Goal: Communication & Community: Answer question/provide support

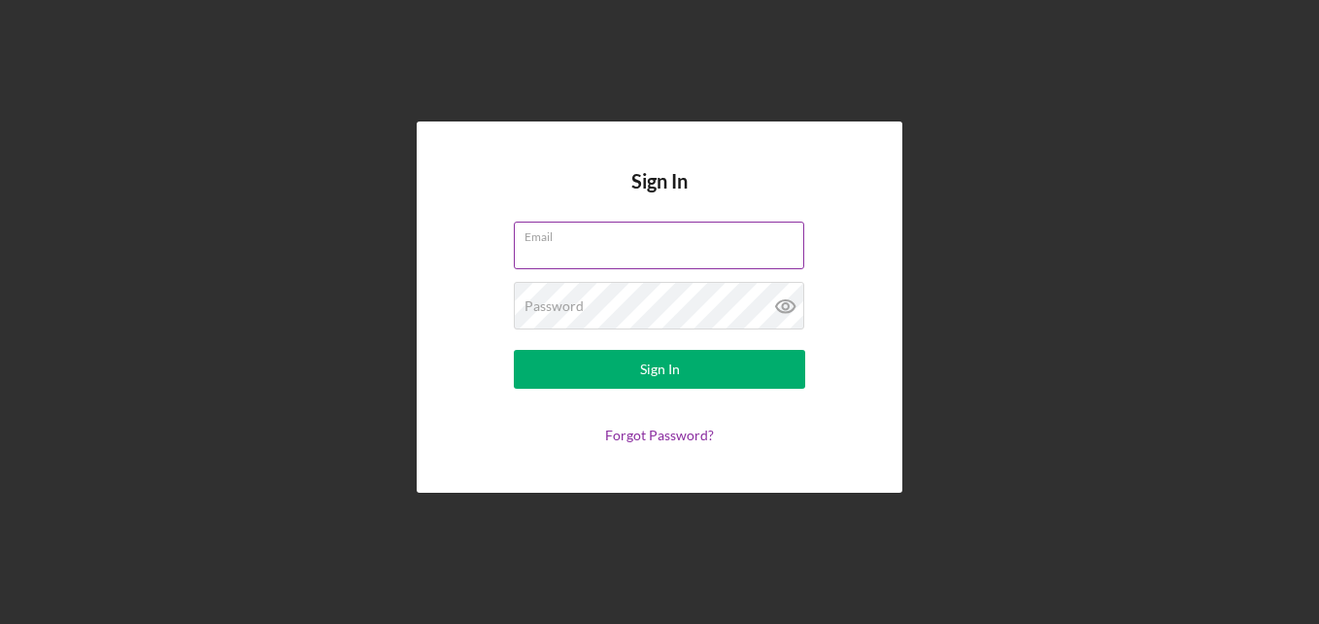
paste input "[EMAIL_ADDRESS][DOMAIN_NAME]"
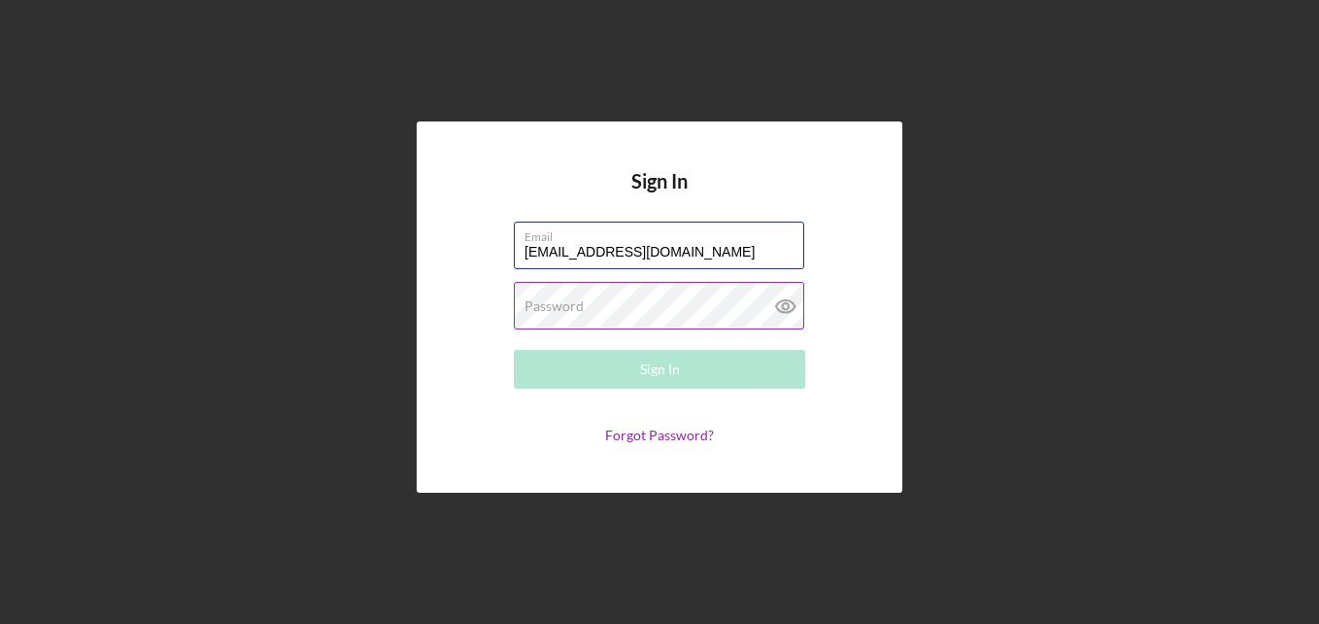
type input "[EMAIL_ADDRESS][DOMAIN_NAME]"
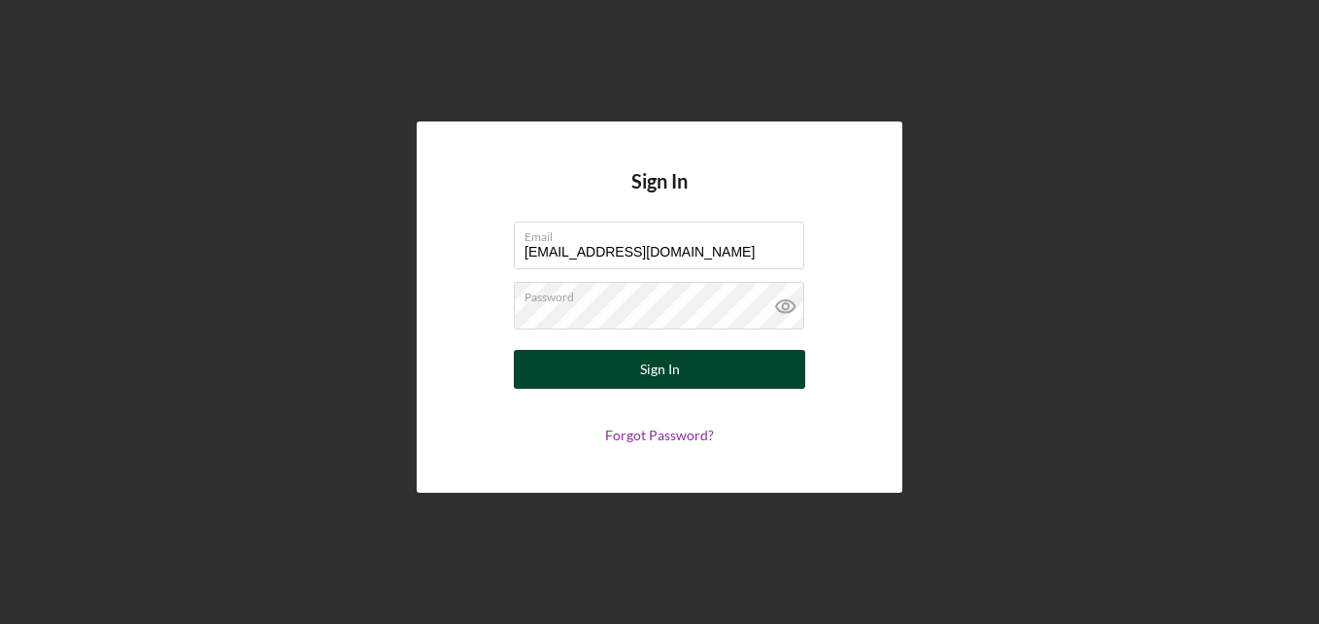
click at [656, 367] on div "Sign In" at bounding box center [660, 369] width 40 height 39
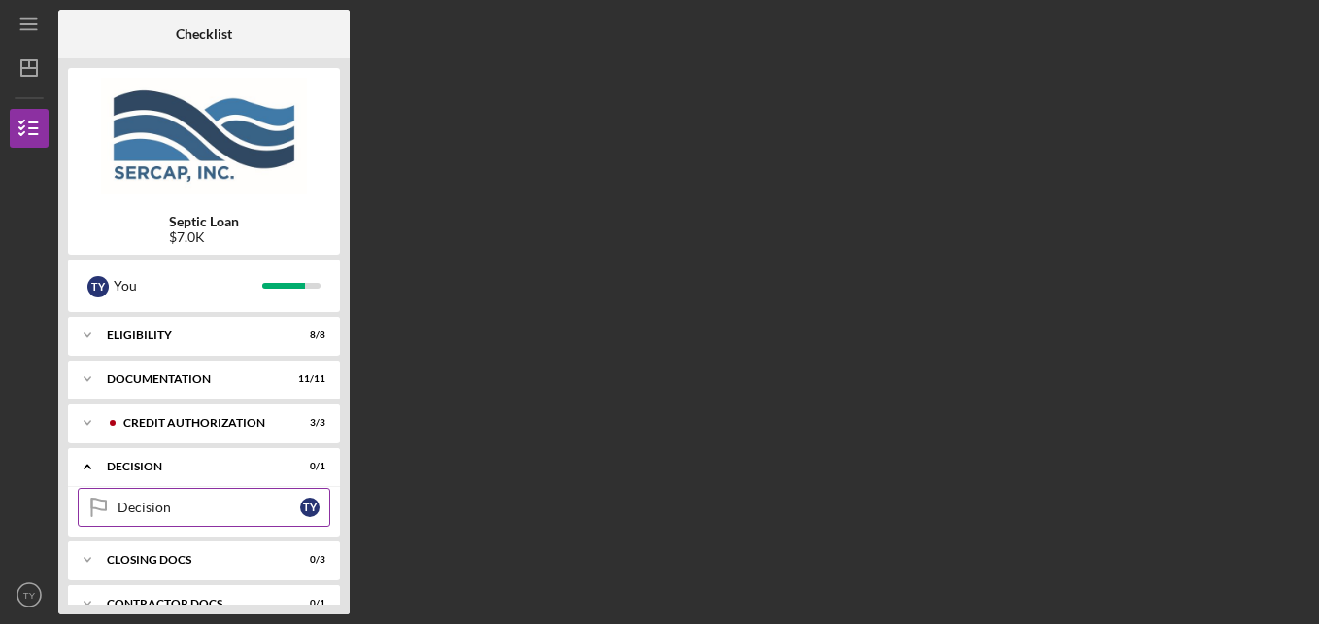
click at [172, 519] on link "Decision Decision T Y" at bounding box center [204, 507] width 253 height 39
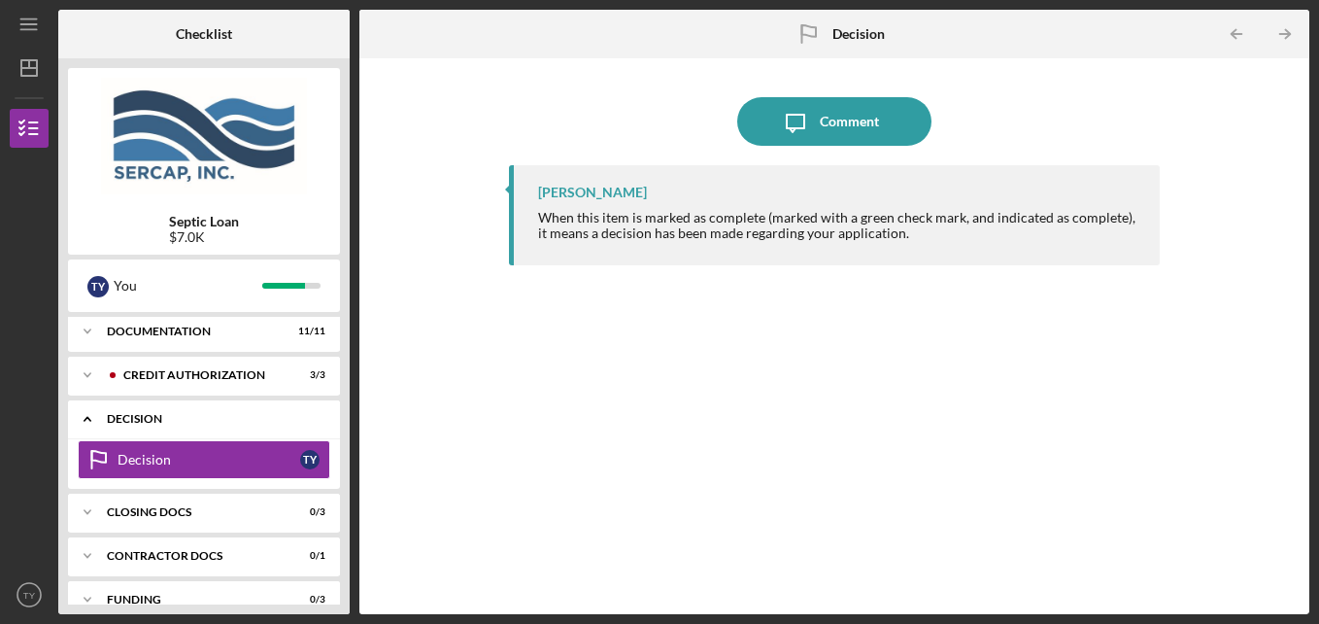
scroll to position [73, 0]
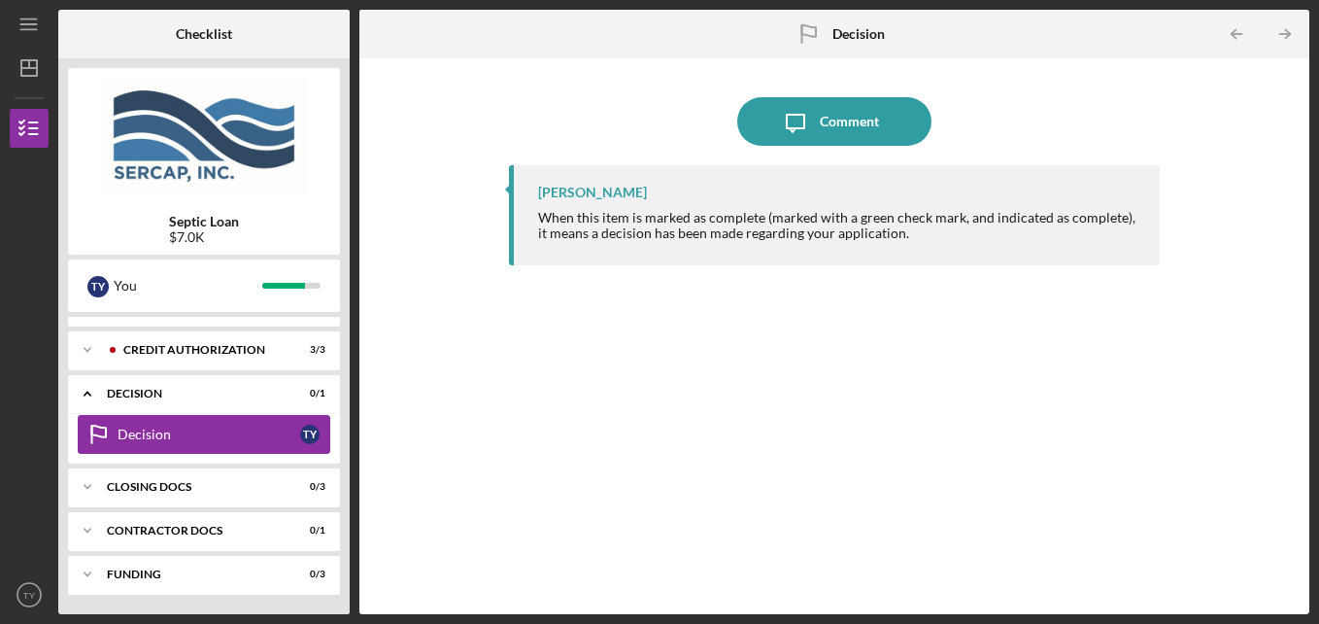
click at [186, 437] on div "Decision" at bounding box center [209, 434] width 183 height 16
click at [305, 432] on div "T Y" at bounding box center [309, 434] width 19 height 19
click at [756, 367] on div "[PERSON_NAME] When this item is marked as complete (marked with a green check m…" at bounding box center [835, 375] width 652 height 420
click at [746, 229] on div "When this item is marked as complete (marked with a green check mark, and indic…" at bounding box center [839, 225] width 603 height 31
click at [1285, 26] on icon "Icon/Table Pagination Arrow" at bounding box center [1286, 35] width 44 height 44
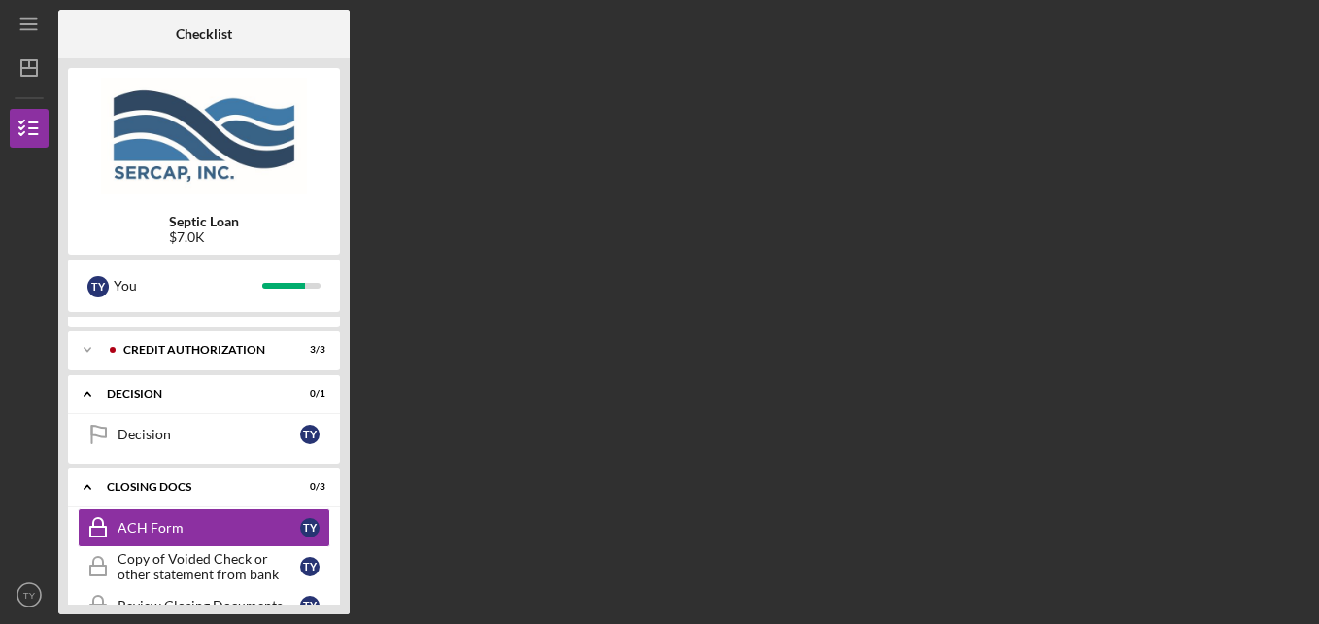
scroll to position [140, 0]
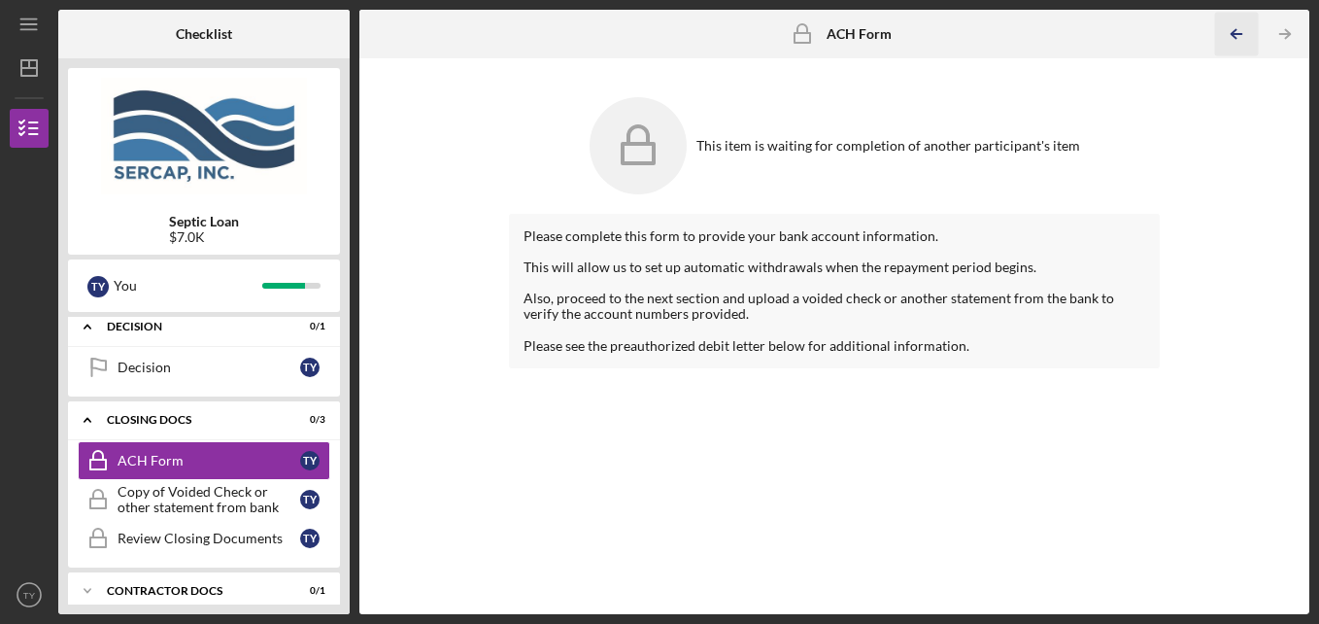
click at [1236, 33] on icon "Icon/Table Pagination Arrow" at bounding box center [1237, 35] width 44 height 44
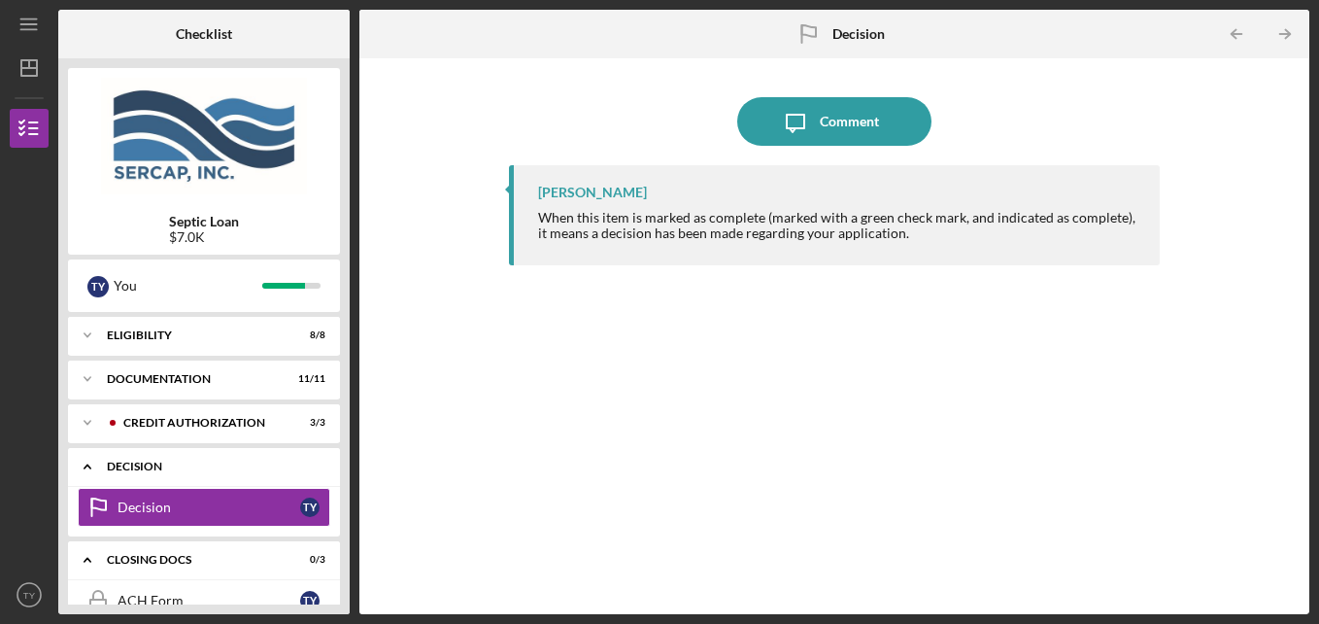
click at [176, 467] on div "Decision" at bounding box center [211, 467] width 209 height 12
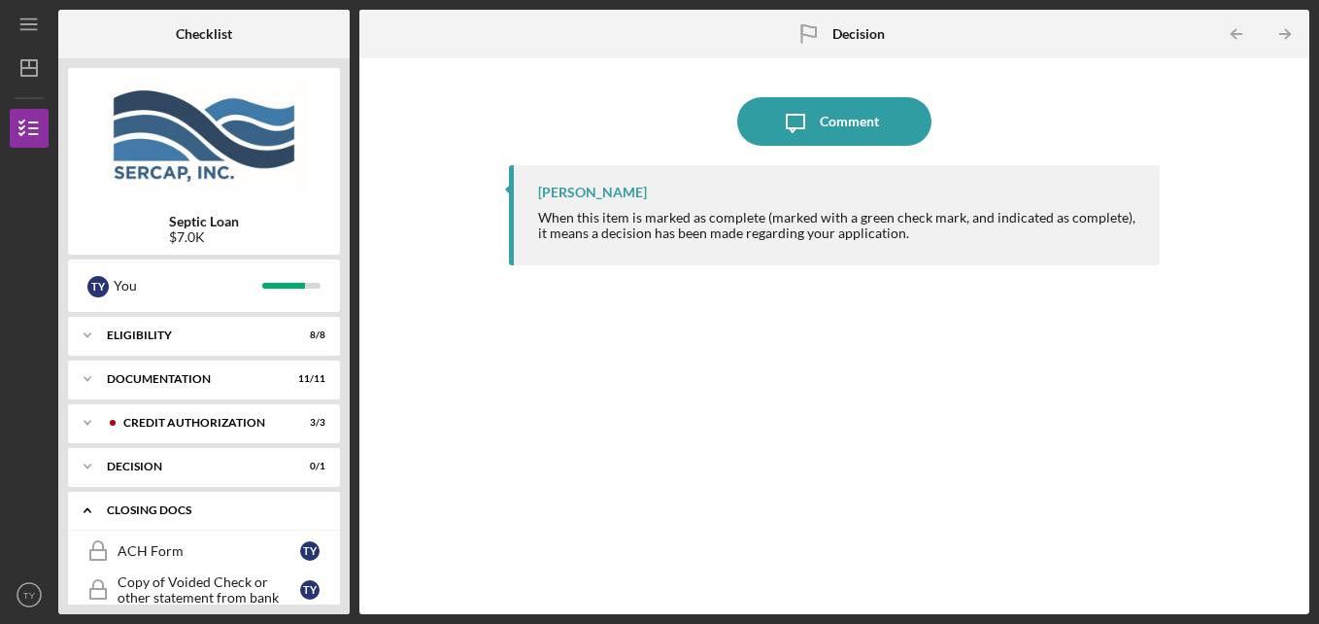
click at [94, 507] on icon "Icon/Expander" at bounding box center [87, 510] width 39 height 39
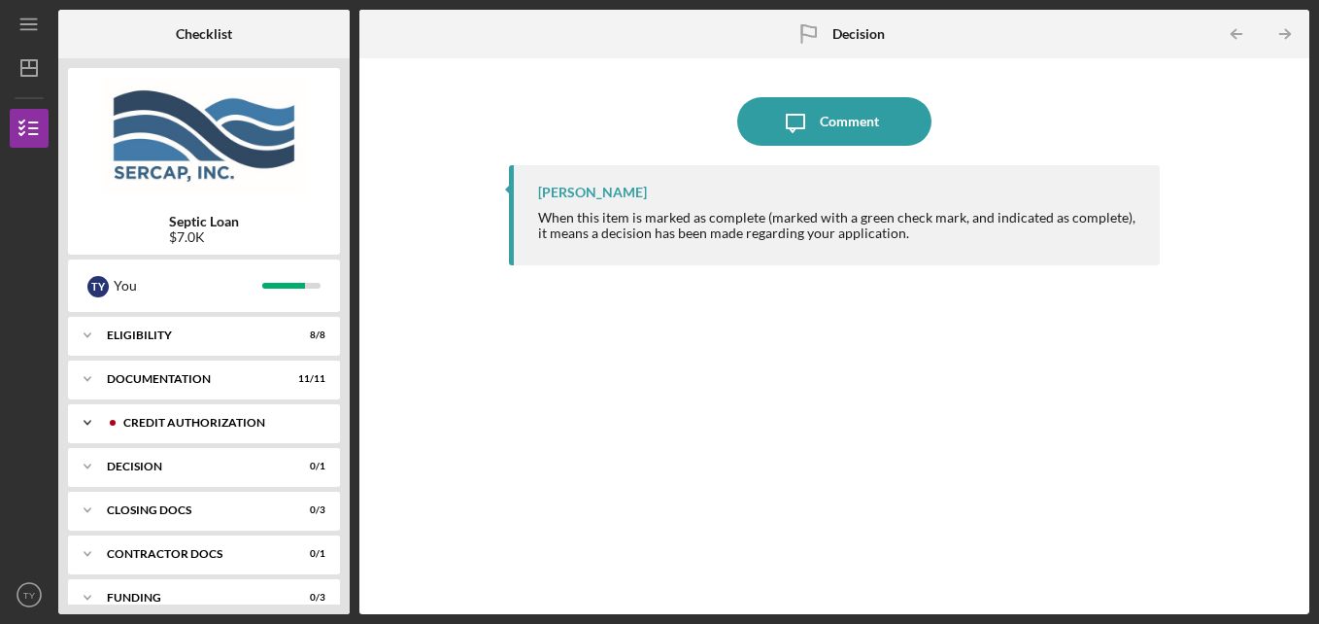
click at [148, 413] on div "Icon/Expander CREDIT AUTHORIZATION 3 / 3" at bounding box center [204, 422] width 272 height 39
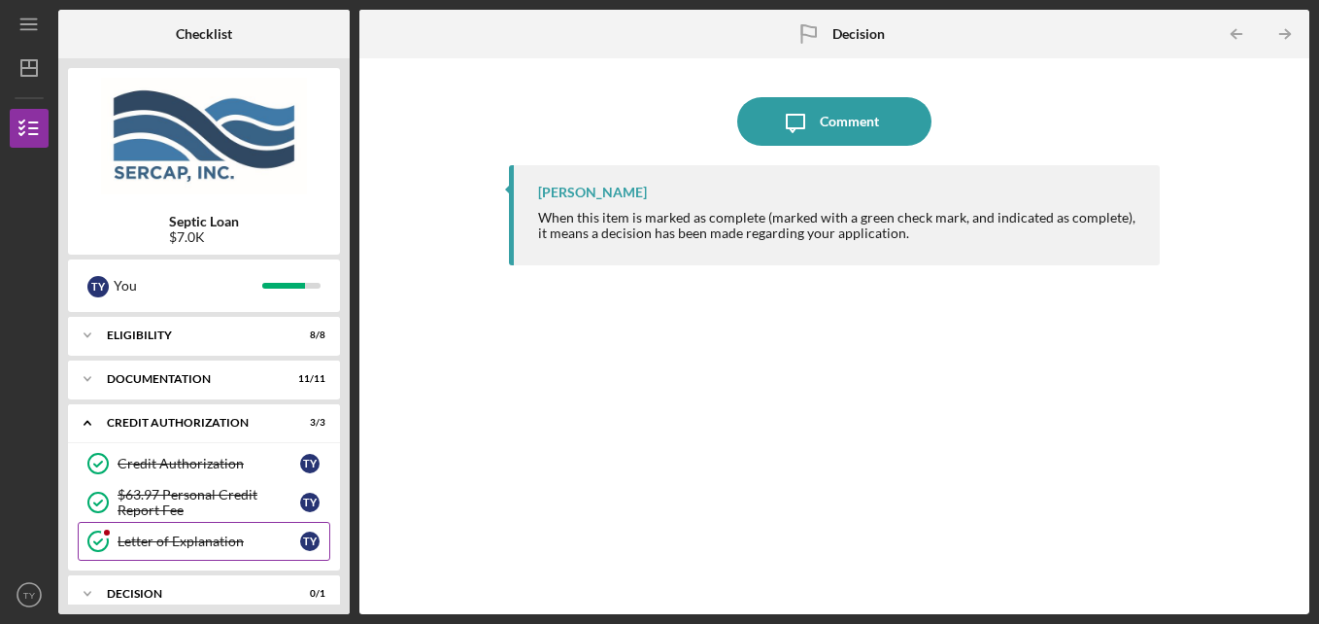
click at [139, 544] on div "Letter of Explanation" at bounding box center [209, 541] width 183 height 16
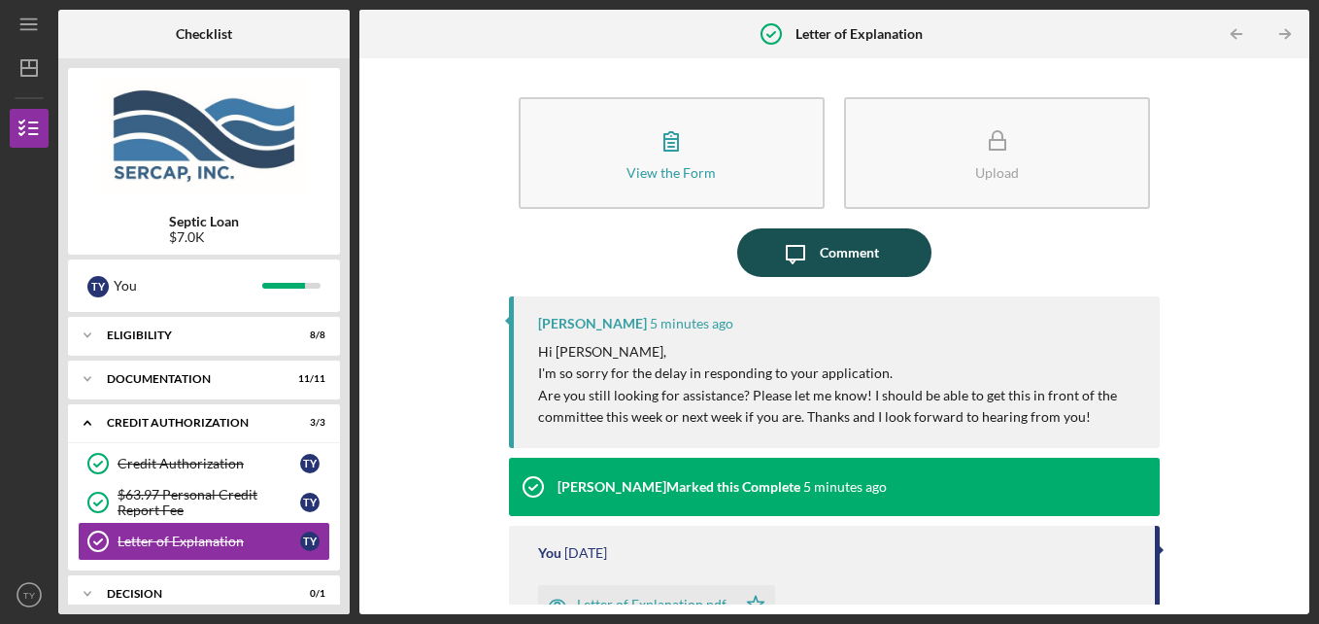
click at [821, 264] on div "Comment" at bounding box center [849, 252] width 59 height 49
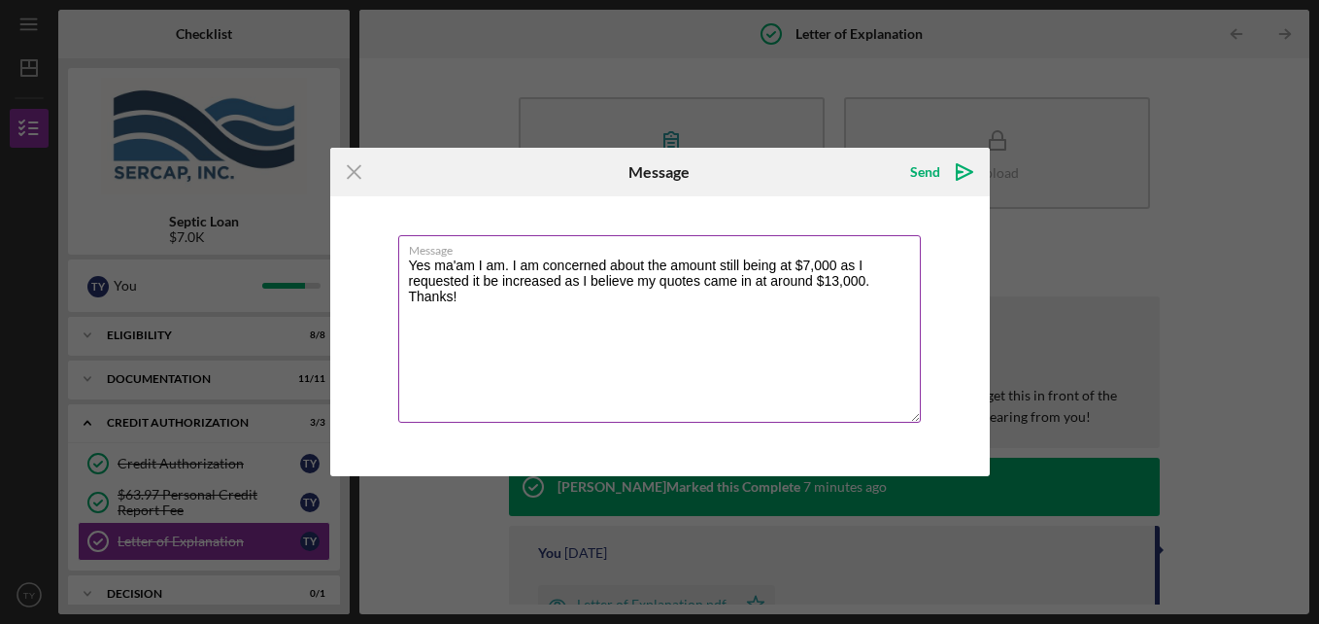
click at [875, 279] on textarea "Yes ma'am I am. I am concerned about the amount still being at $7,000 as I requ…" at bounding box center [659, 329] width 523 height 188
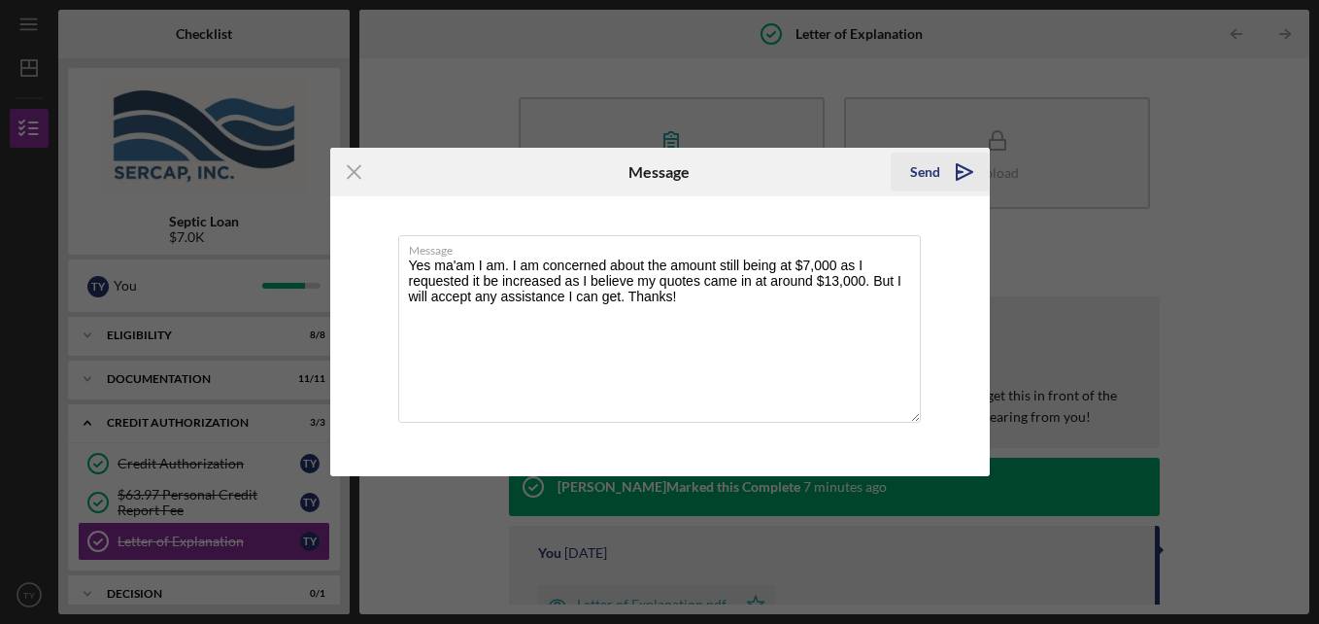
type textarea "Yes ma'am I am. I am concerned about the amount still being at $7,000 as I requ…"
click at [952, 164] on icon "Icon/icon-invite-send" at bounding box center [964, 172] width 49 height 49
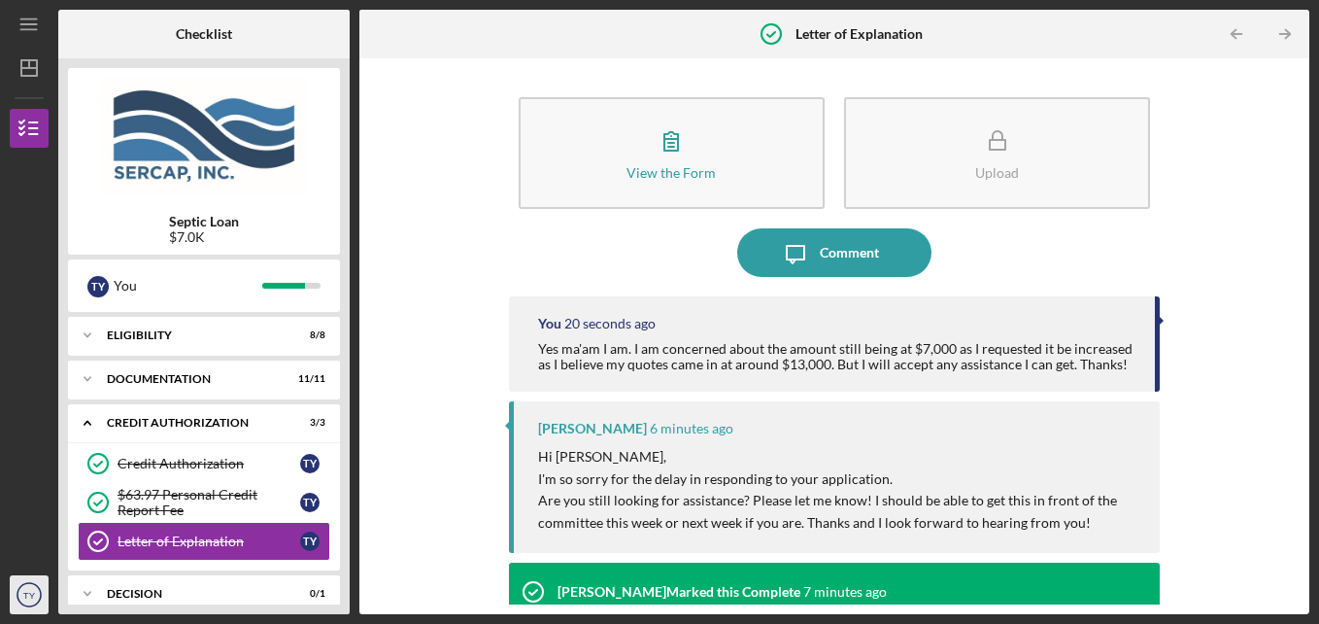
click at [27, 586] on icon "TY" at bounding box center [29, 594] width 39 height 49
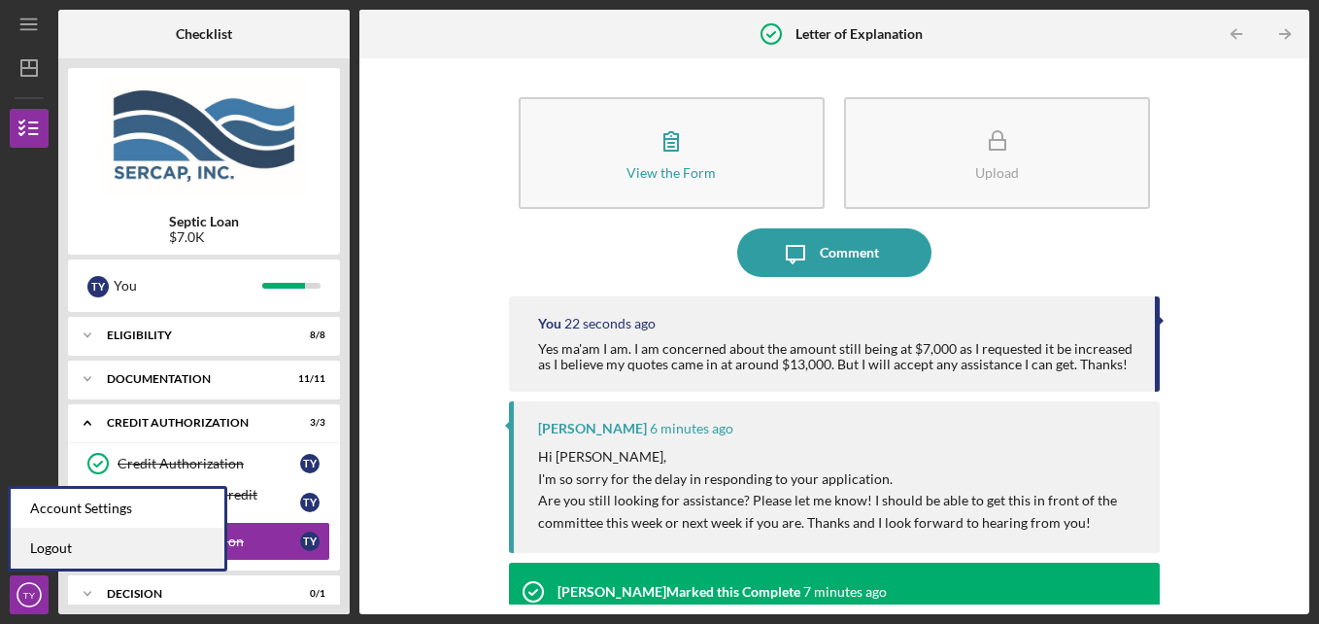
click at [35, 551] on link "Logout" at bounding box center [118, 549] width 214 height 40
